Goal: Transaction & Acquisition: Purchase product/service

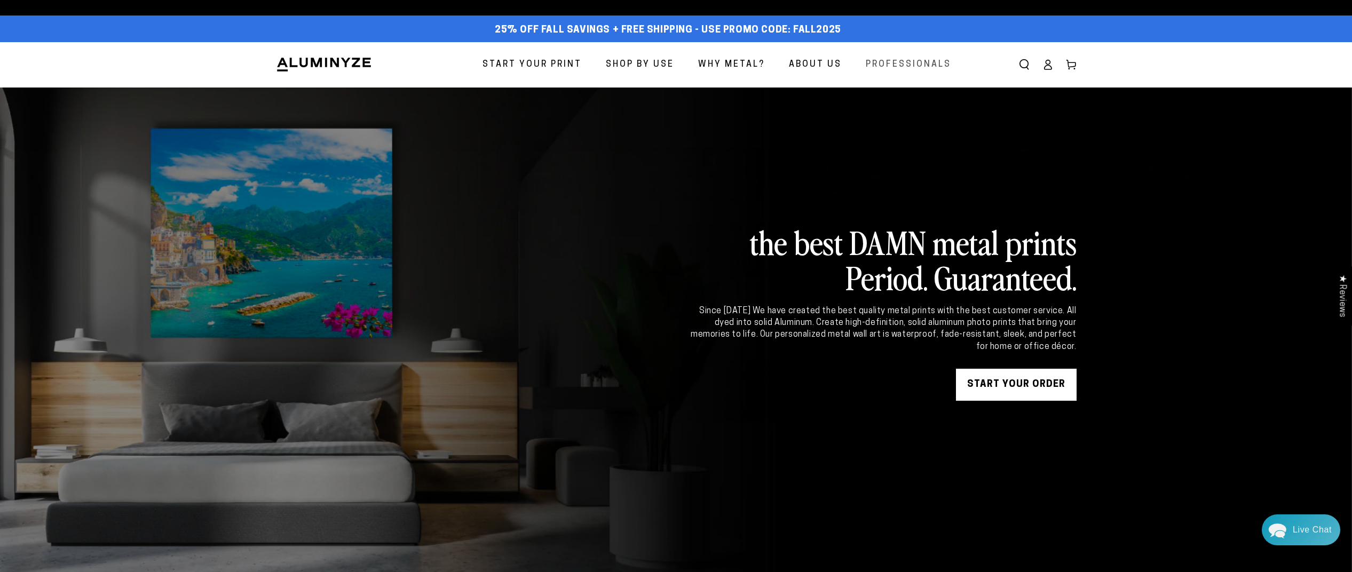
click at [928, 66] on span "Professionals" at bounding box center [908, 64] width 85 height 15
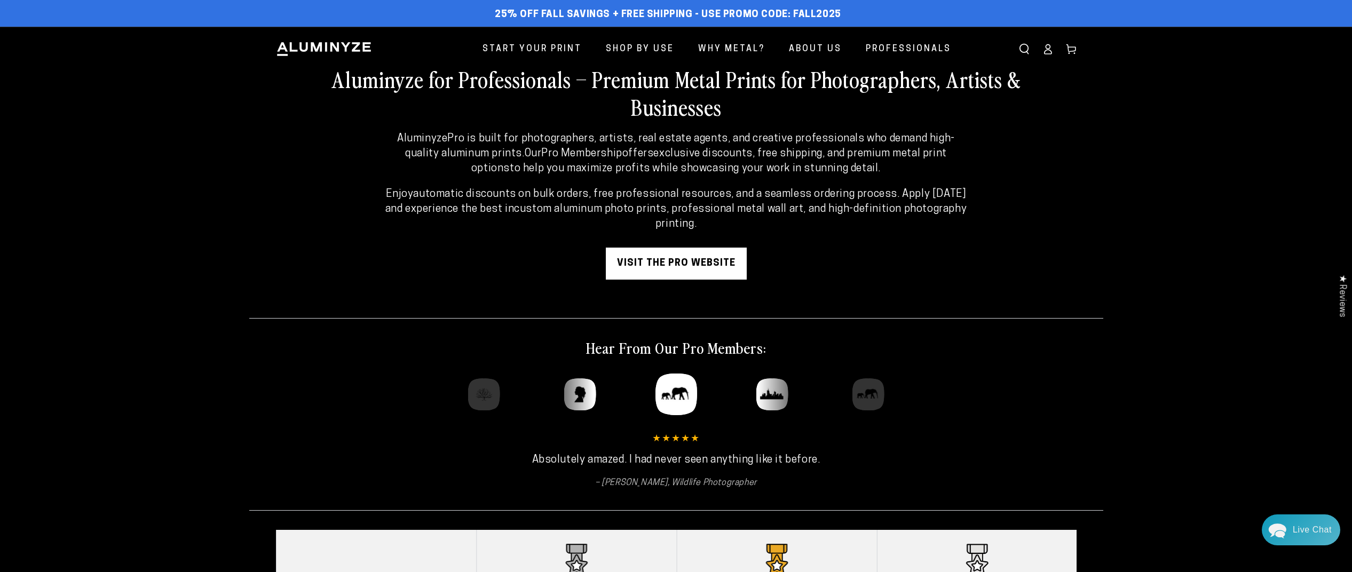
click at [671, 266] on link "visit the pro website" at bounding box center [676, 264] width 141 height 32
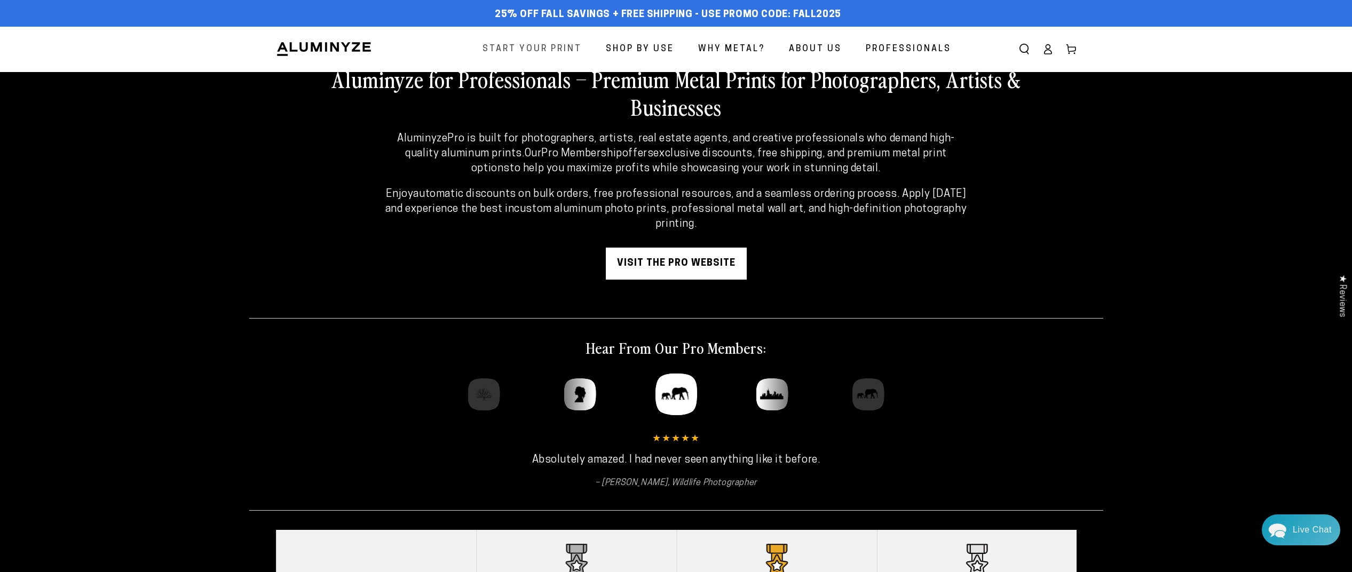
click at [528, 52] on span "Start Your Print" at bounding box center [531, 49] width 99 height 15
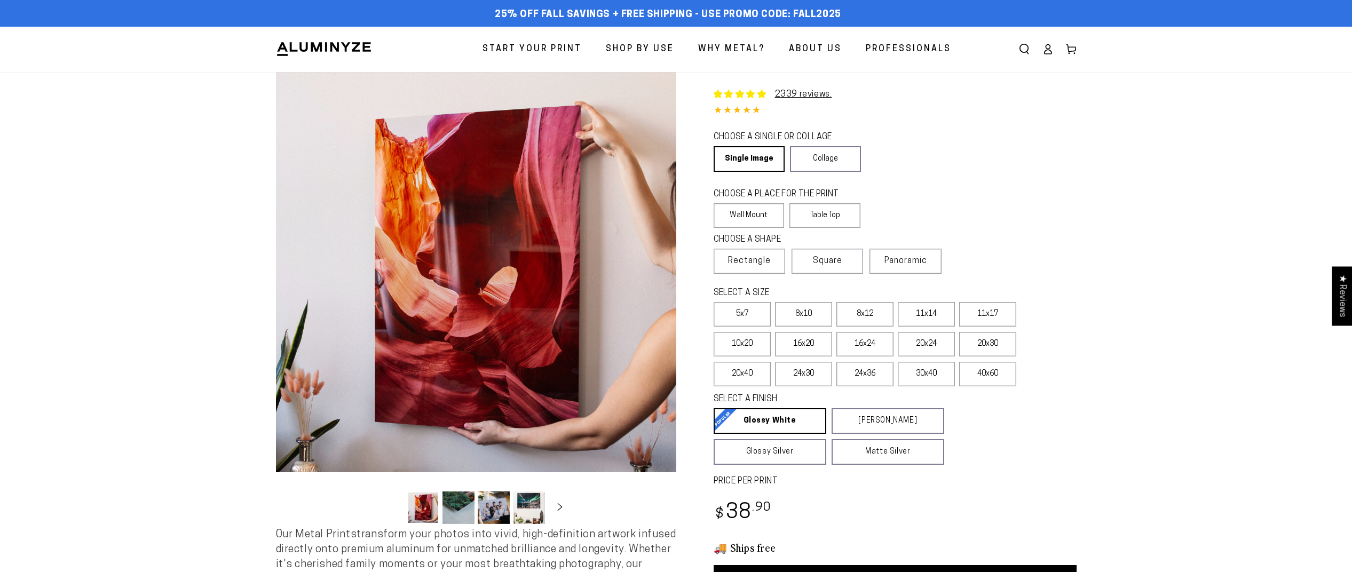
select select "**********"
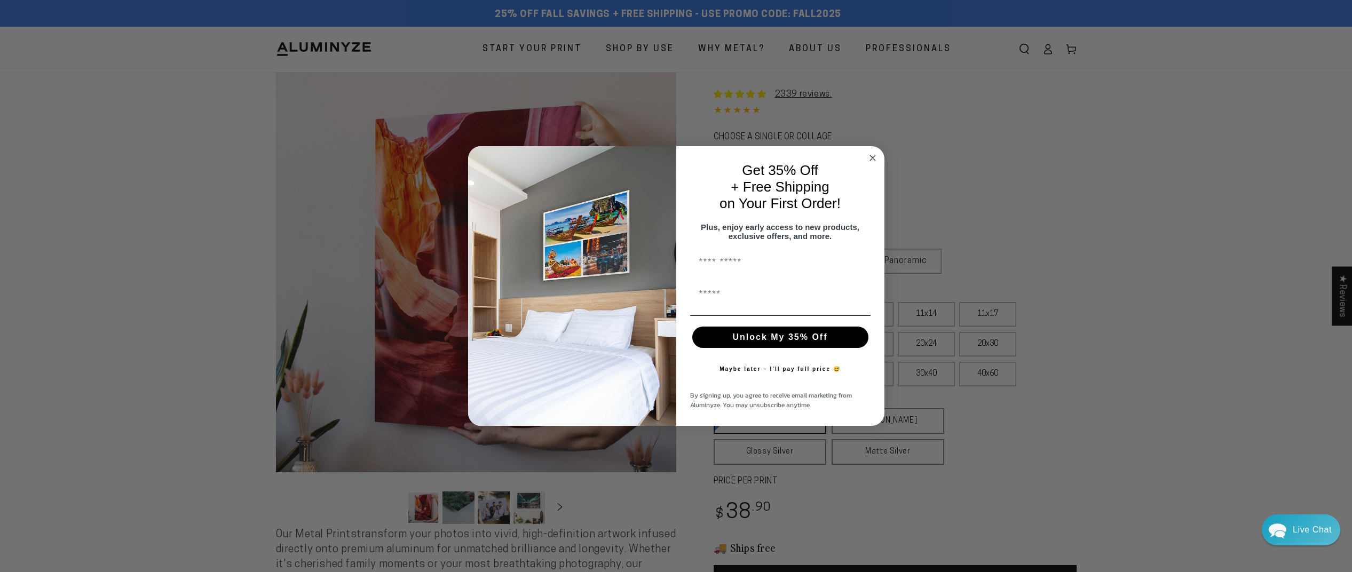
click at [873, 157] on circle "Close dialog" at bounding box center [872, 158] width 12 height 12
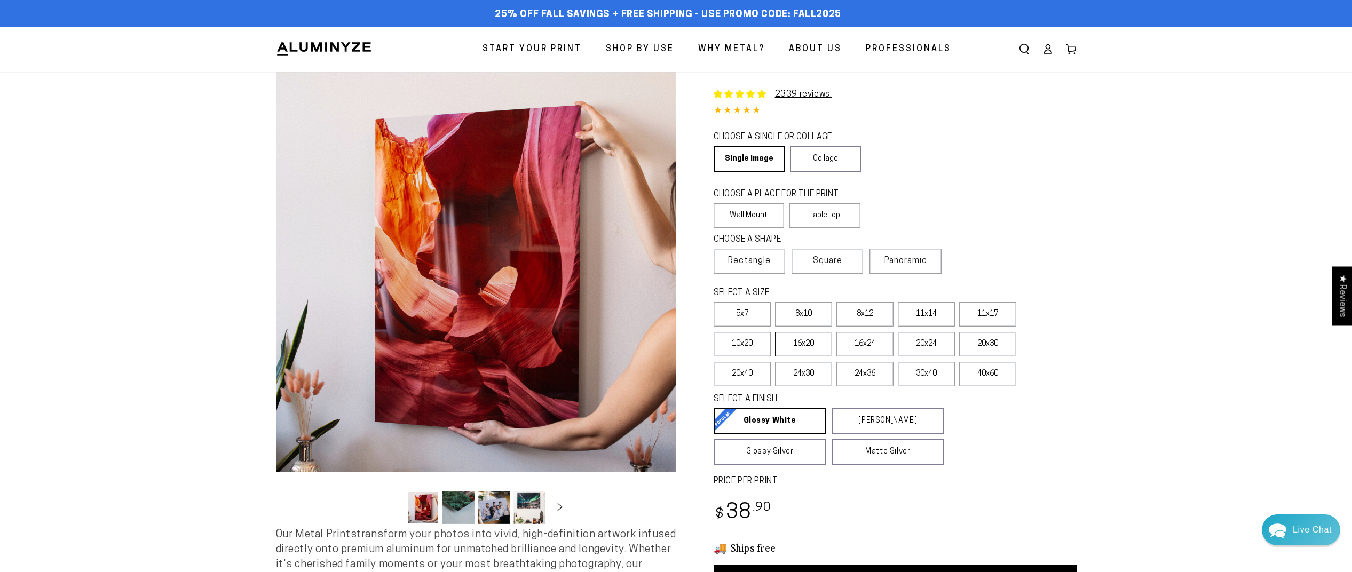
click at [817, 341] on label "16x20" at bounding box center [803, 344] width 57 height 25
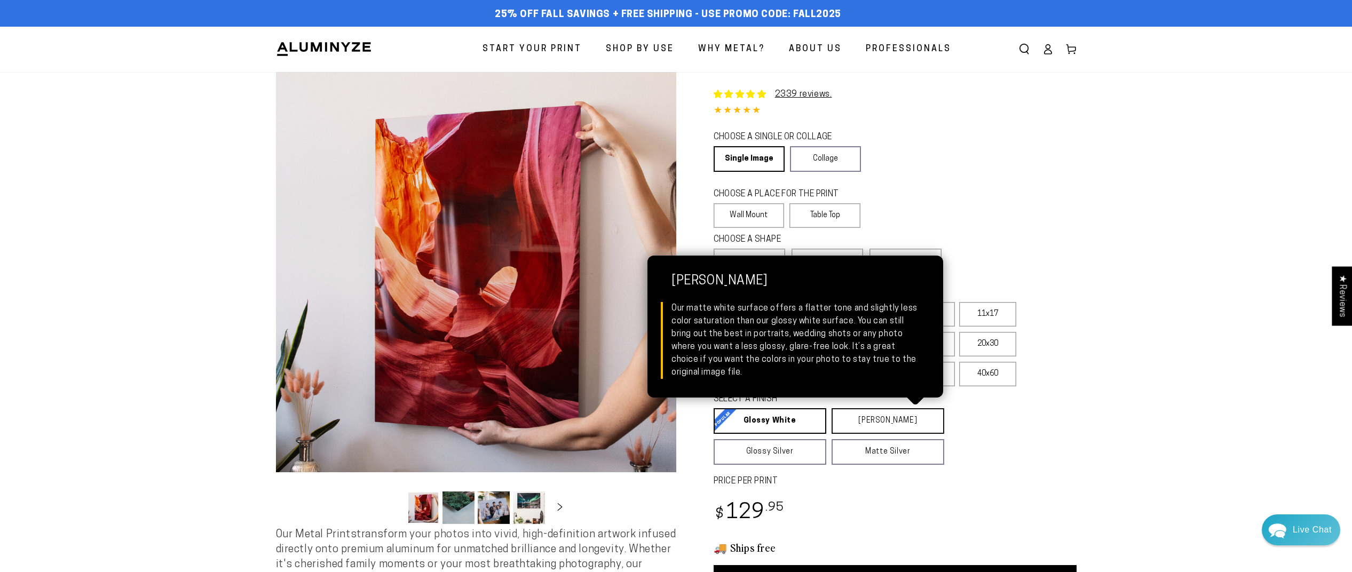
click at [836, 418] on link "[PERSON_NAME] Matte White Our matte white surface offers a flatter tone and sli…" at bounding box center [888, 421] width 113 height 26
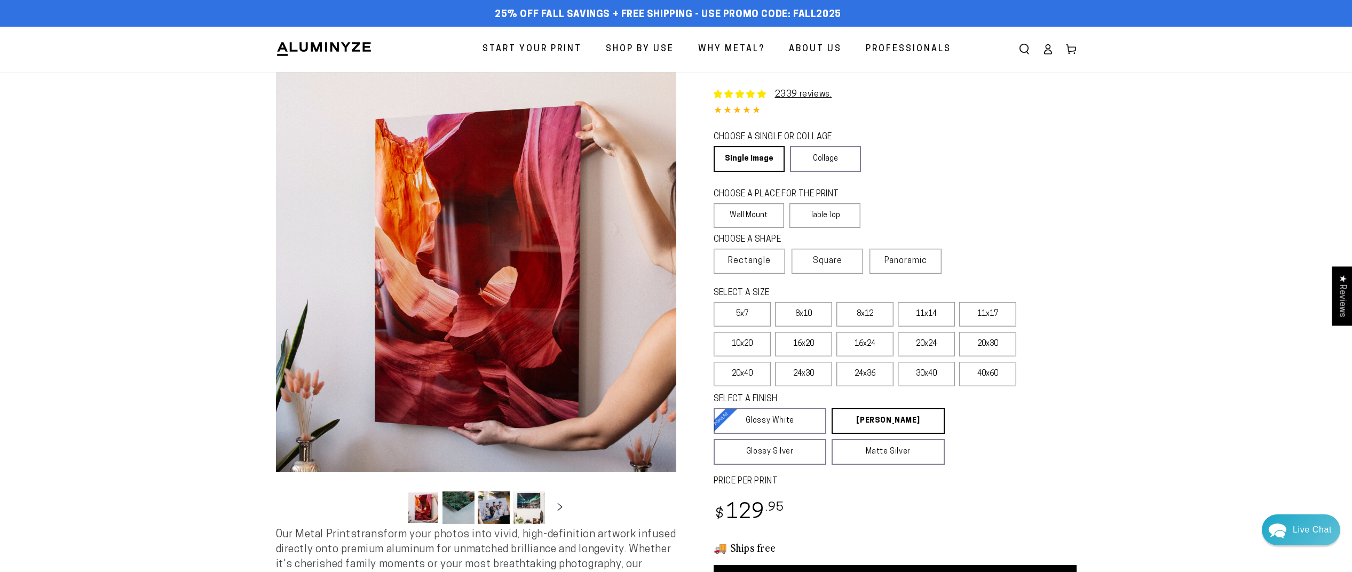
click at [965, 424] on fieldset "SELECT A FINISH Learn more Glossy White Glossy White Our bright white glossy su…" at bounding box center [885, 429] width 342 height 72
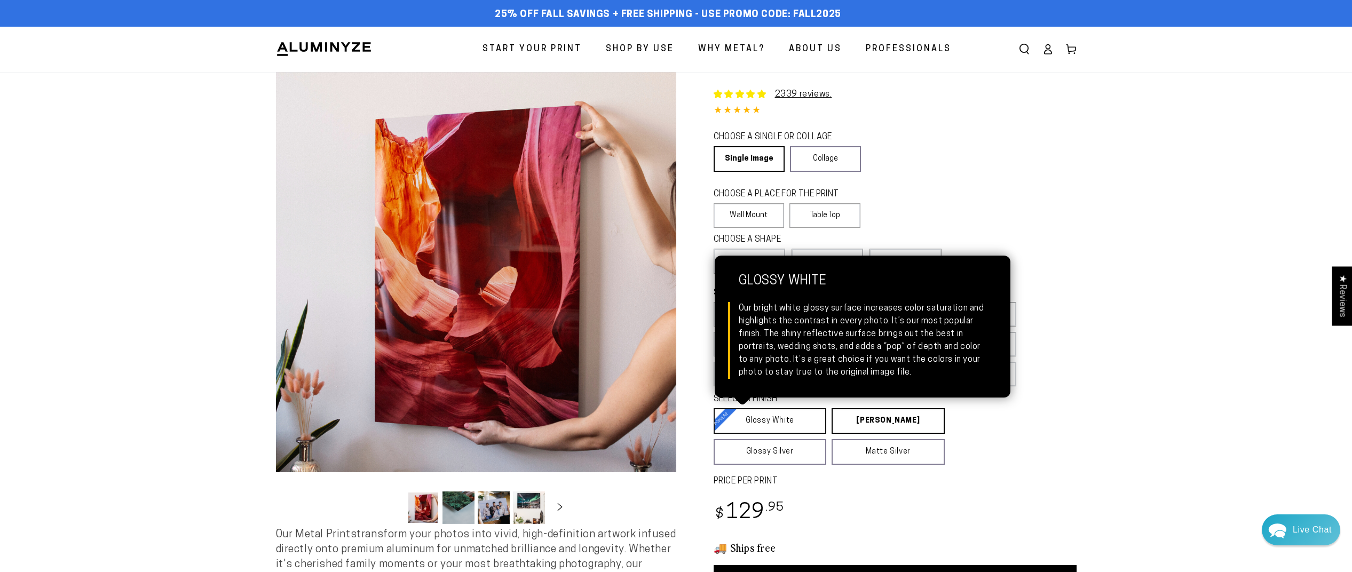
click at [798, 425] on link "Glossy White Glossy White Our bright white glossy surface increases color satur…" at bounding box center [770, 421] width 113 height 26
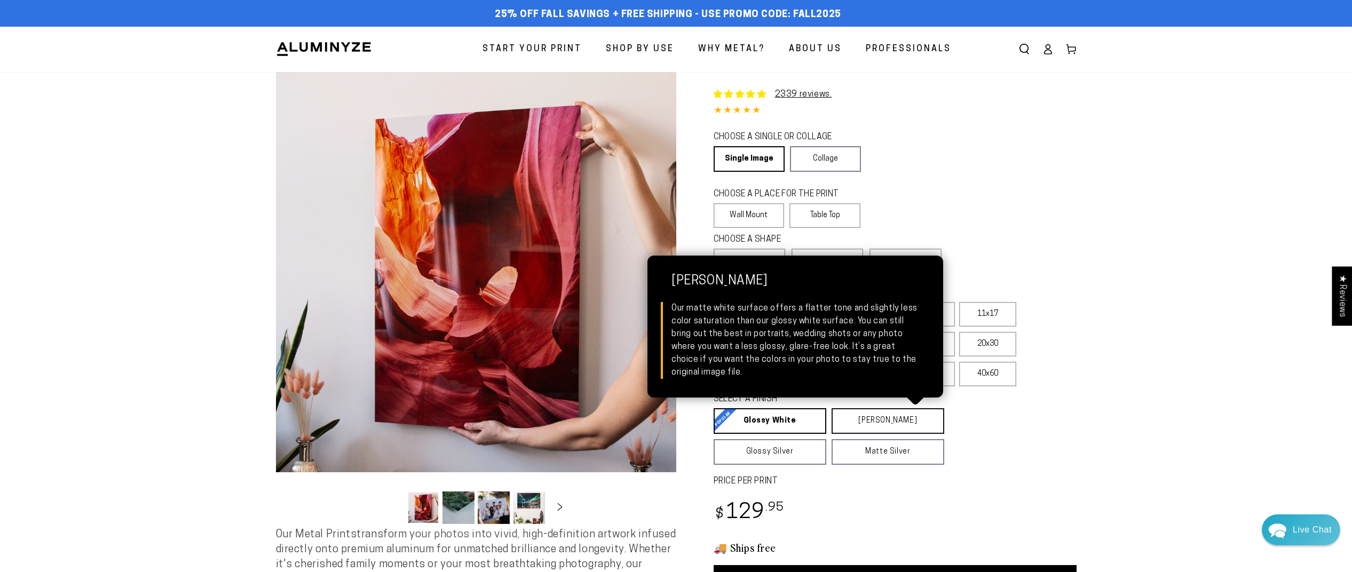
click at [834, 422] on link "Matte White Matte White Our matte white surface offers a flatter tone and sligh…" at bounding box center [888, 421] width 113 height 26
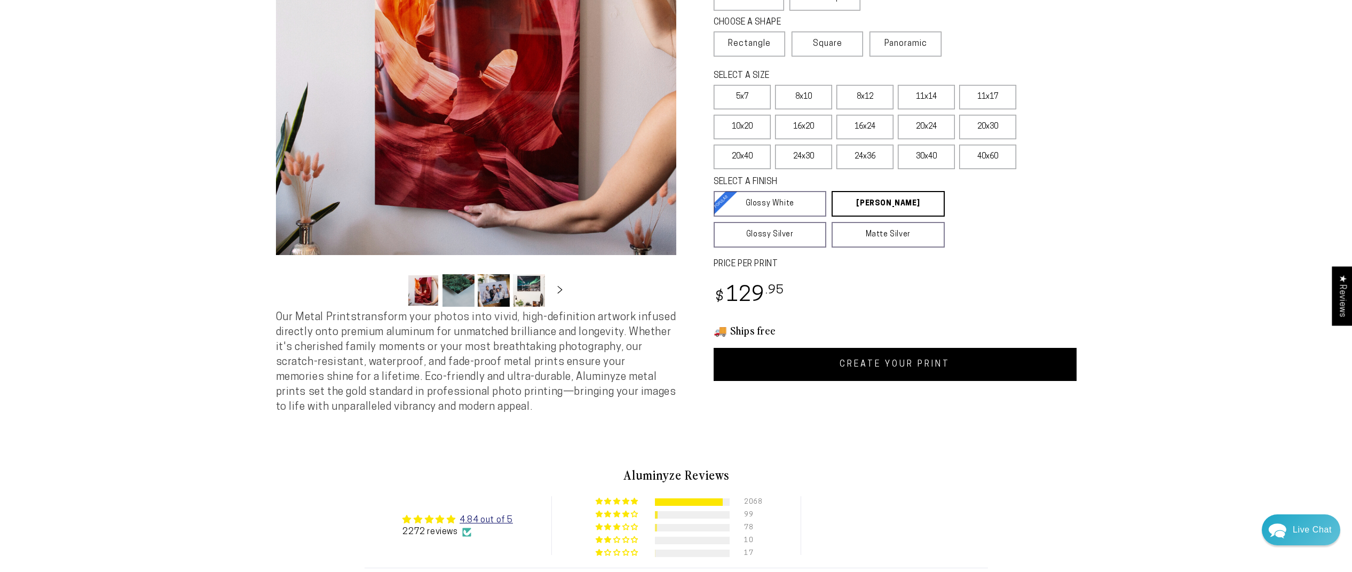
scroll to position [224, 0]
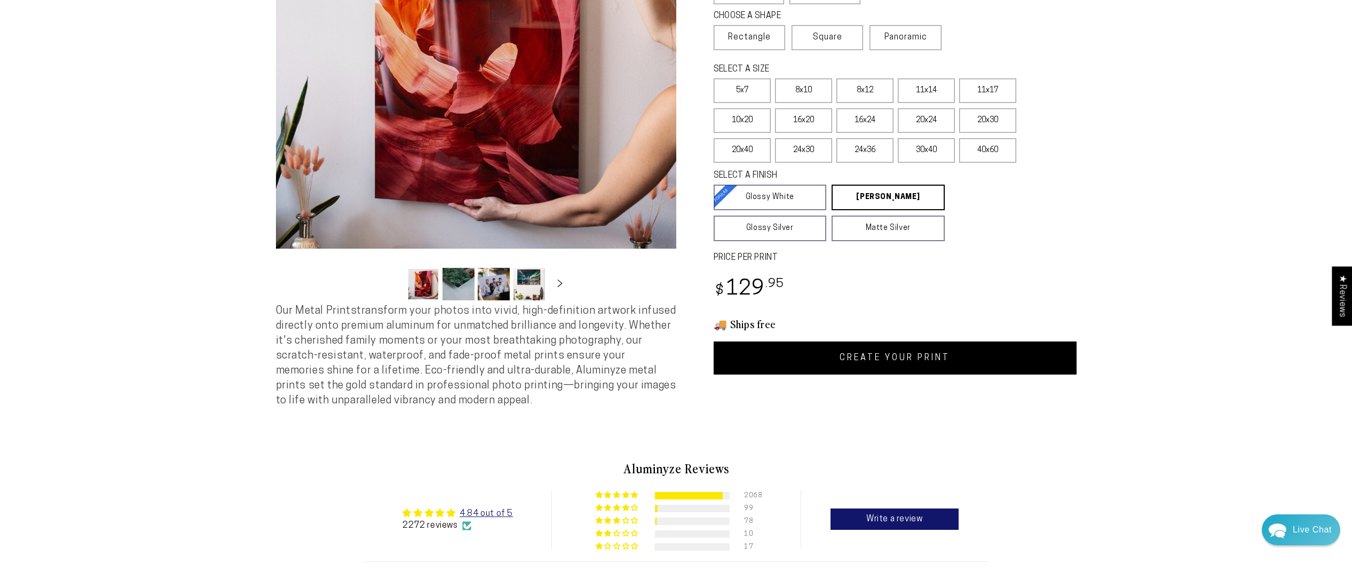
click at [837, 361] on link "CREATE YOUR PRINT" at bounding box center [895, 358] width 363 height 33
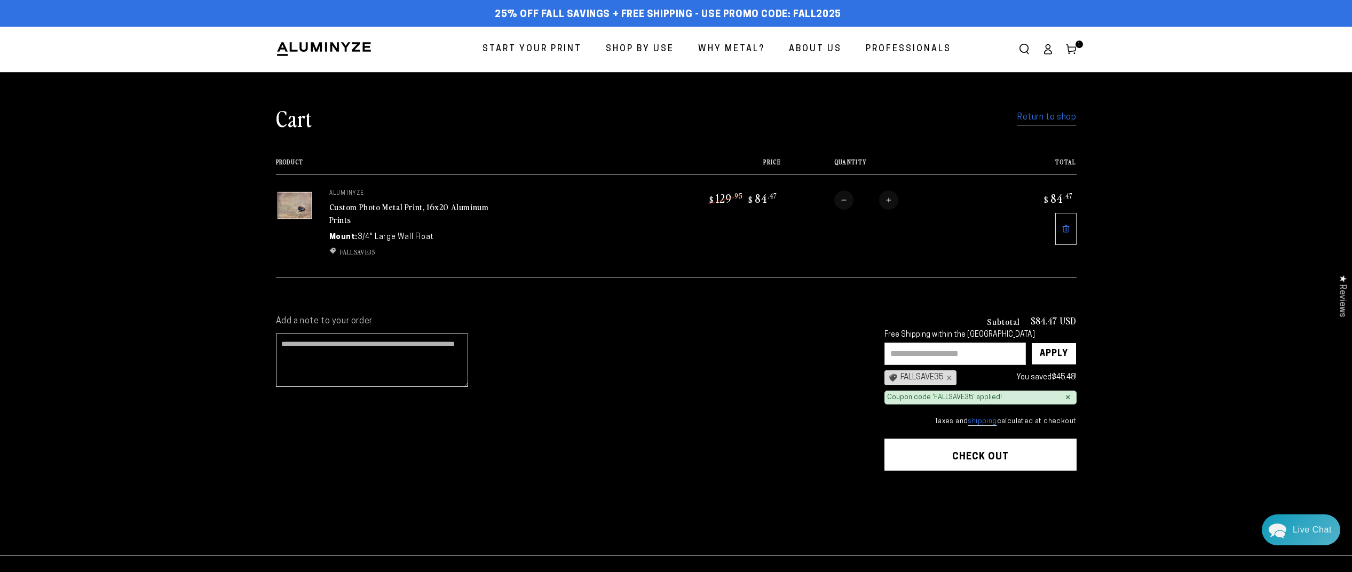
click at [927, 47] on span "Professionals" at bounding box center [908, 49] width 85 height 15
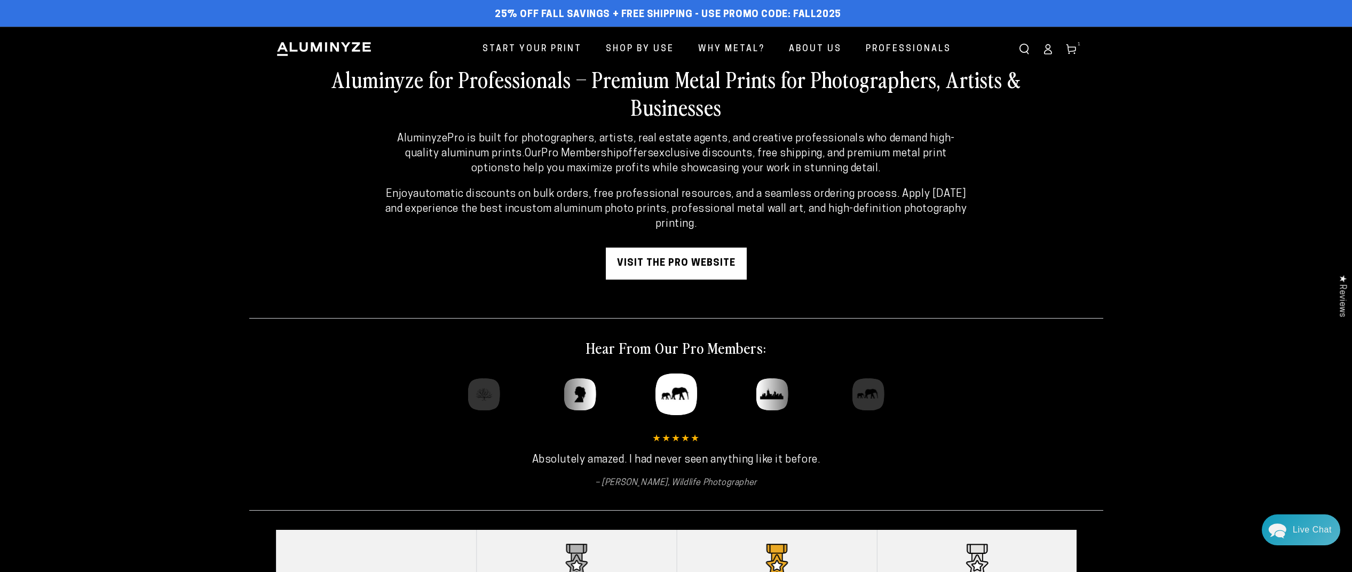
click at [655, 274] on link "visit the pro website" at bounding box center [676, 264] width 141 height 32
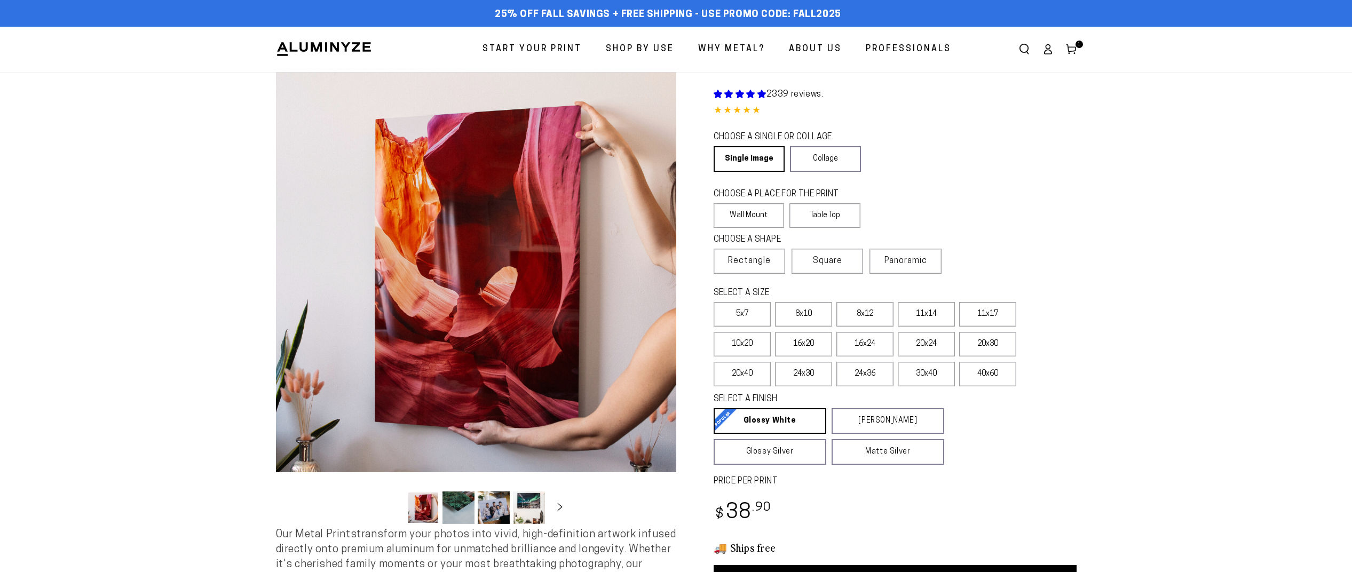
select select "**********"
click at [816, 346] on label "16x20" at bounding box center [803, 344] width 57 height 25
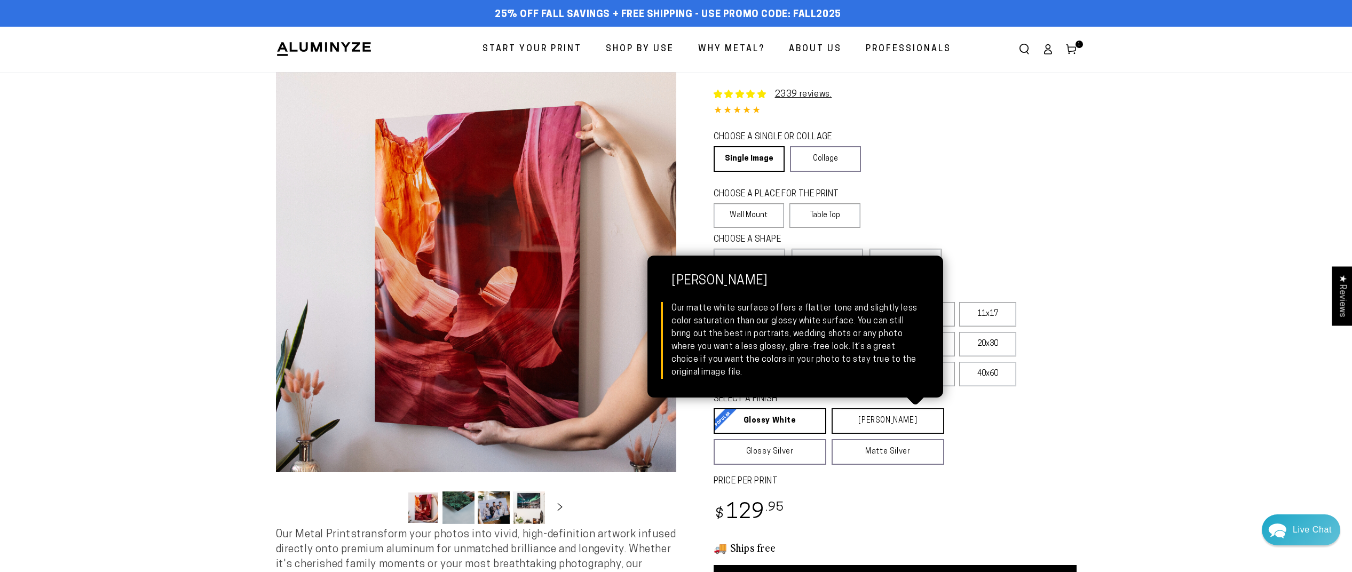
click at [837, 419] on link "Matte White Matte White Our matte white surface offers a flatter tone and sligh…" at bounding box center [888, 421] width 113 height 26
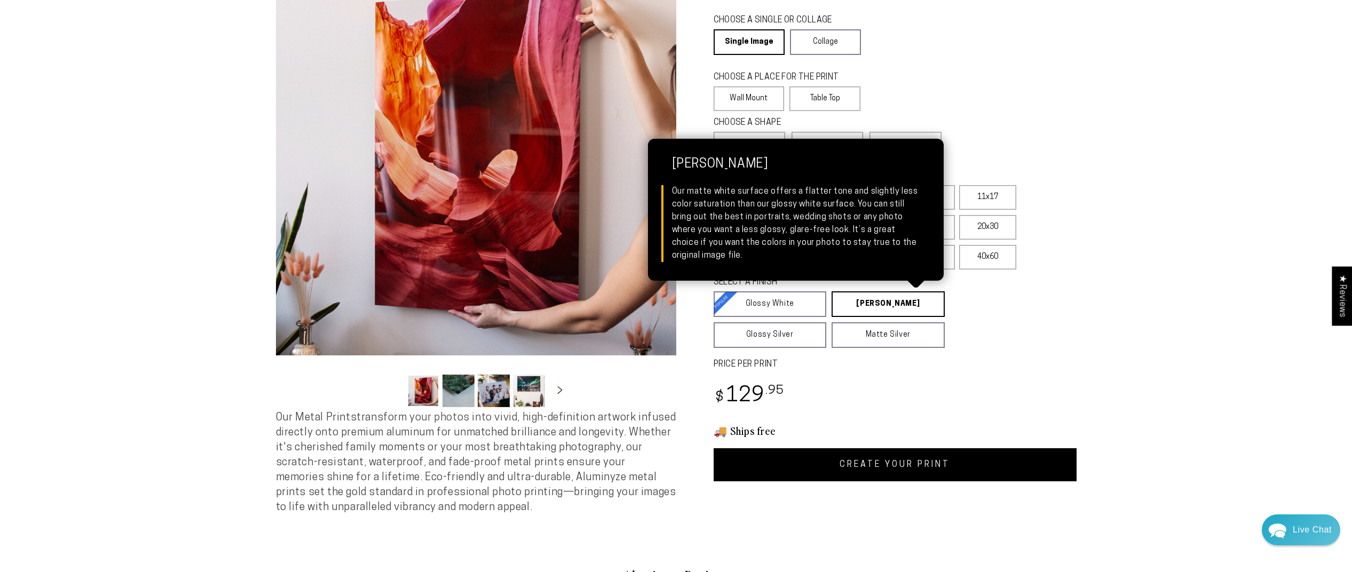
scroll to position [117, 0]
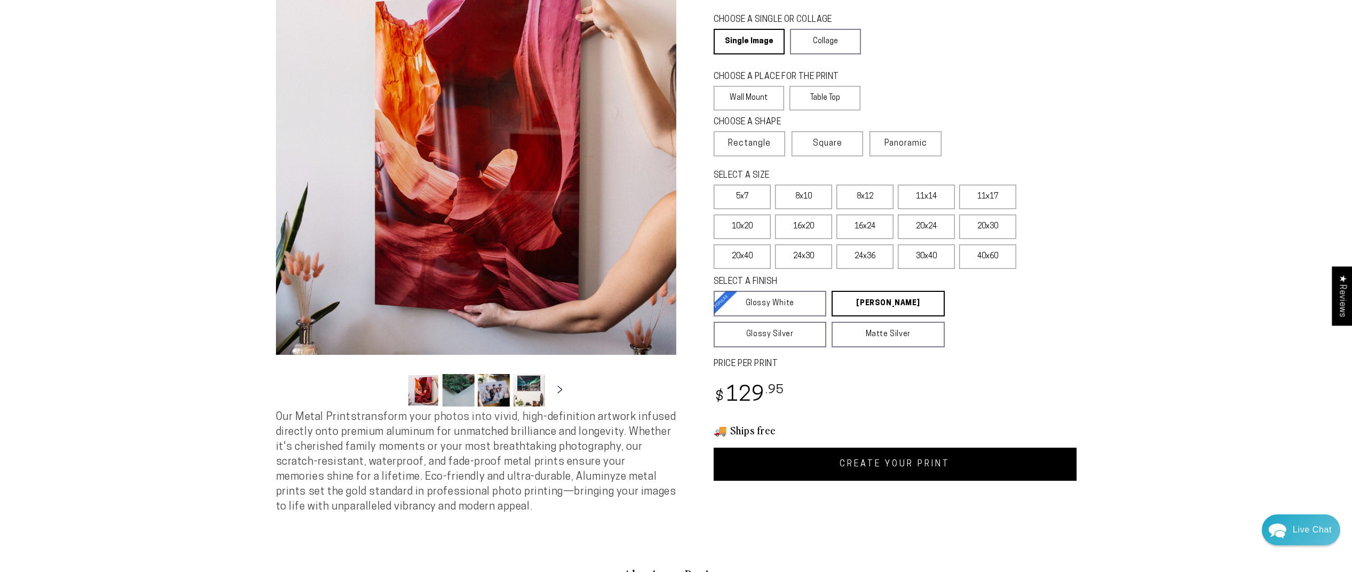
click at [834, 454] on link "CREATE YOUR PRINT" at bounding box center [895, 464] width 363 height 33
